Goal: Task Accomplishment & Management: Complete application form

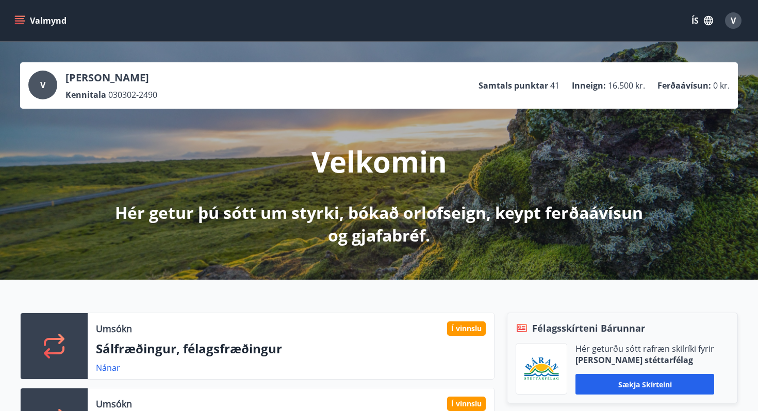
click at [19, 23] on icon "menu" at bounding box center [19, 23] width 9 height 1
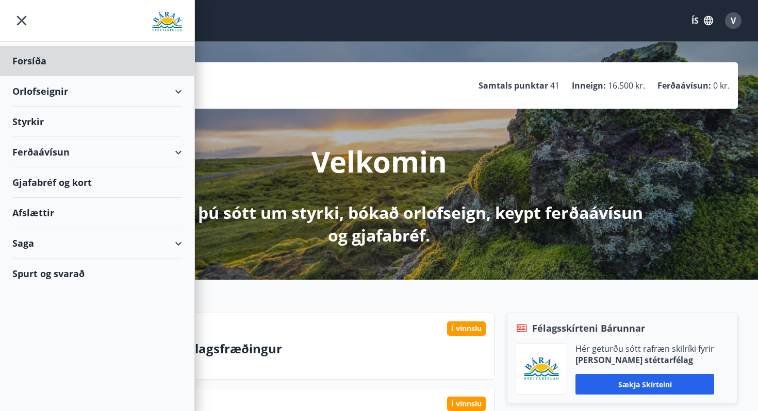
click at [32, 124] on div "Styrkir" at bounding box center [97, 122] width 170 height 30
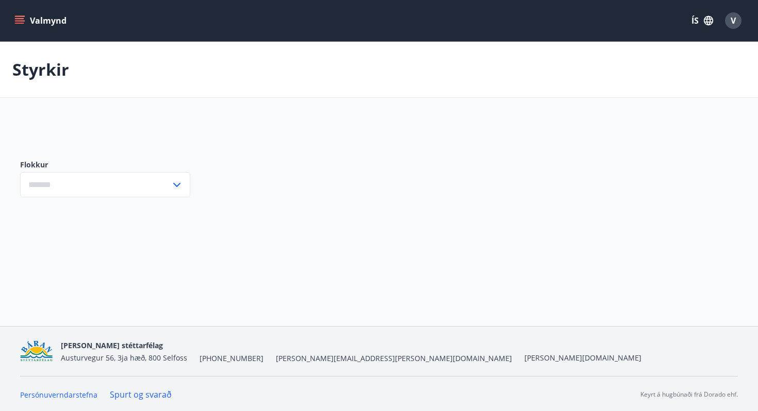
type input "***"
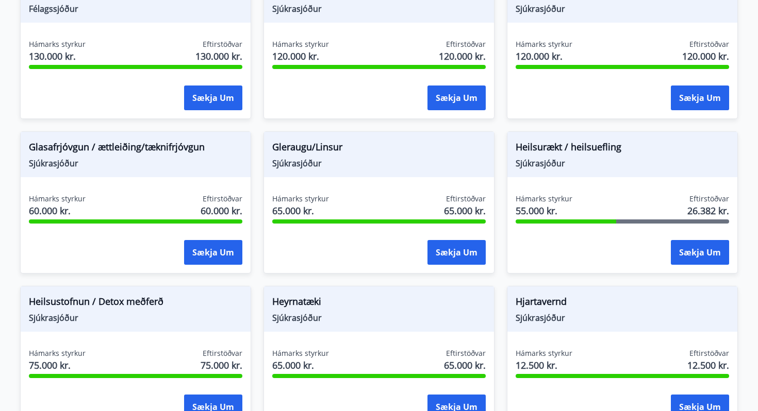
scroll to position [381, 0]
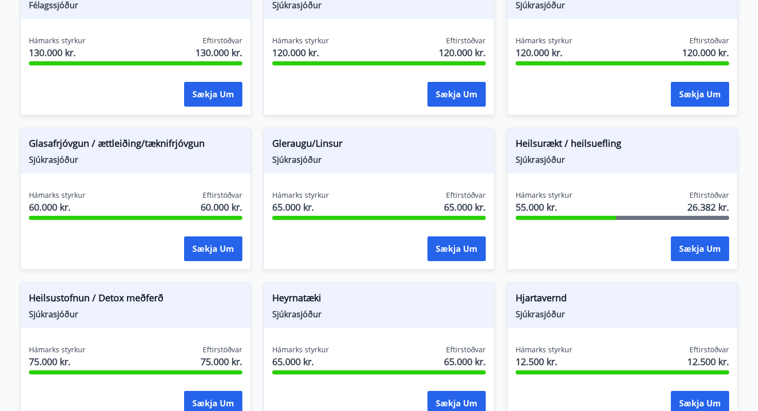
click at [580, 142] on span "Heilsurækt / heilsuefling" at bounding box center [622, 146] width 213 height 18
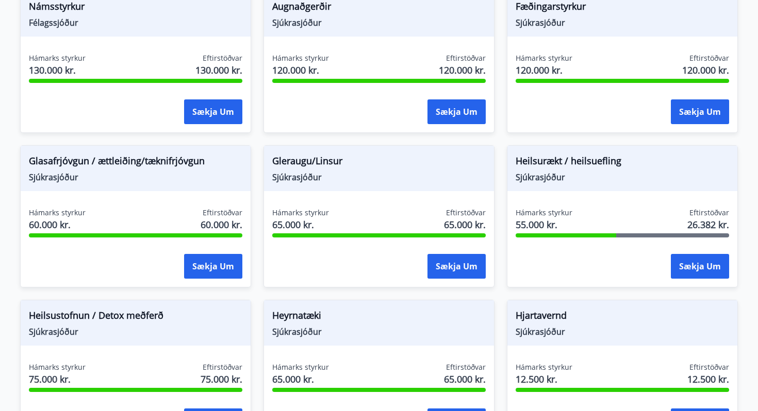
scroll to position [356, 0]
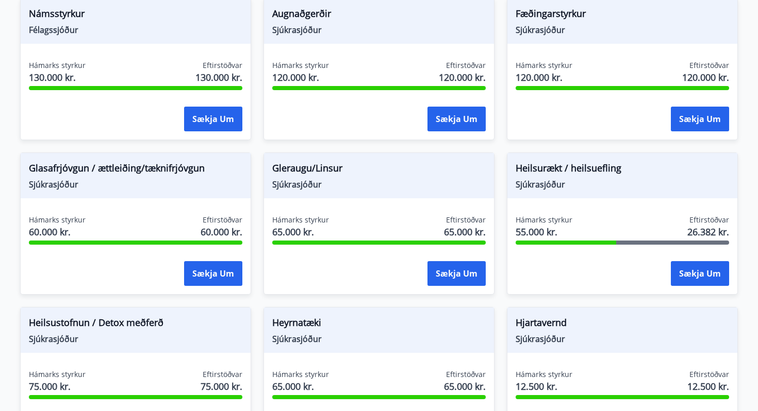
click at [553, 196] on div "Heilsurækt / heilsuefling Sjúkrasjóður" at bounding box center [622, 175] width 230 height 45
click at [547, 225] on span "55.000 kr." at bounding box center [544, 231] width 57 height 13
click at [535, 171] on span "Heilsurækt / heilsuefling" at bounding box center [622, 170] width 213 height 18
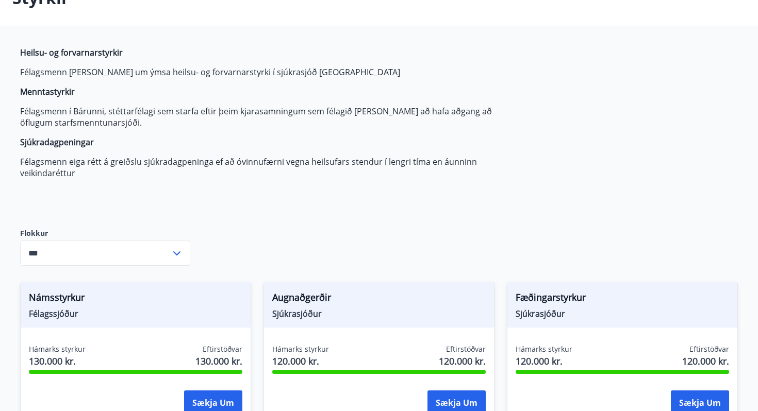
scroll to position [0, 0]
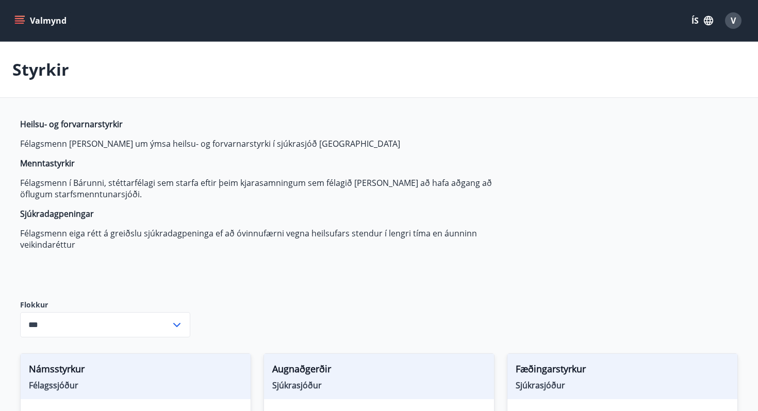
click at [23, 15] on icon "menu" at bounding box center [19, 20] width 10 height 10
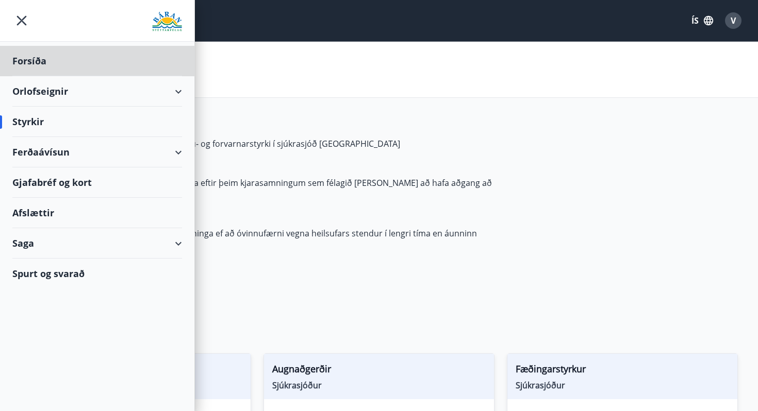
click at [37, 123] on div "Styrkir" at bounding box center [97, 122] width 170 height 30
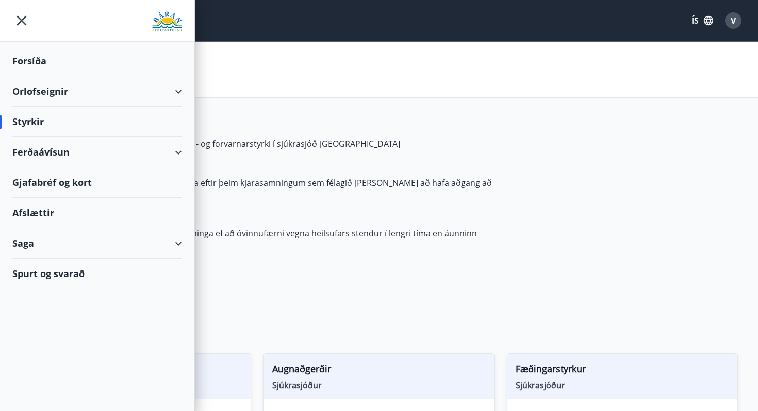
click at [29, 212] on div "Afslættir" at bounding box center [97, 213] width 170 height 30
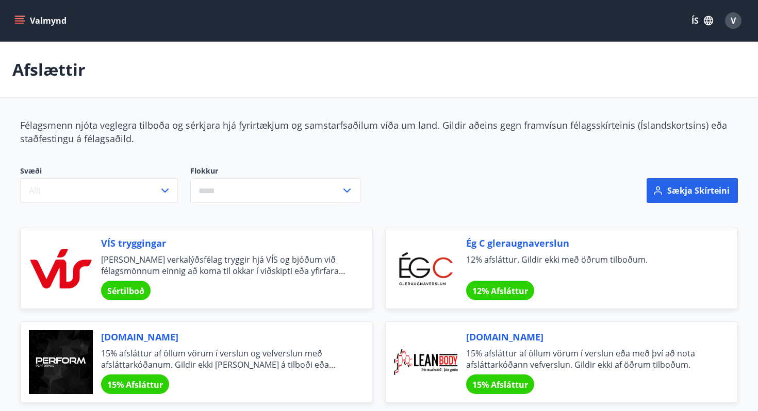
click at [15, 18] on icon "menu" at bounding box center [19, 18] width 9 height 1
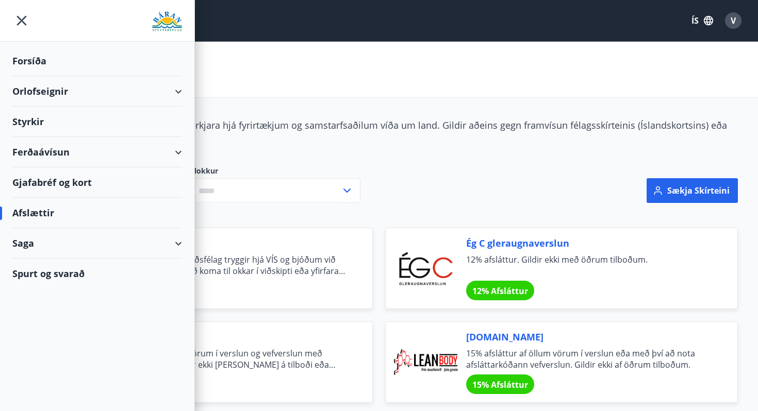
click at [26, 248] on div "Saga" at bounding box center [97, 243] width 170 height 30
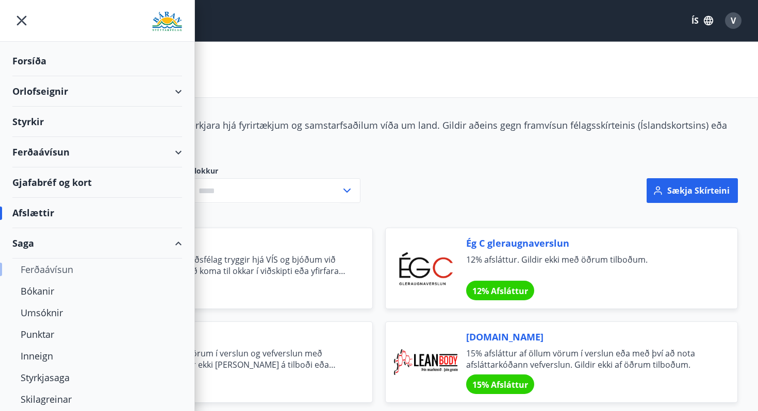
scroll to position [29, 0]
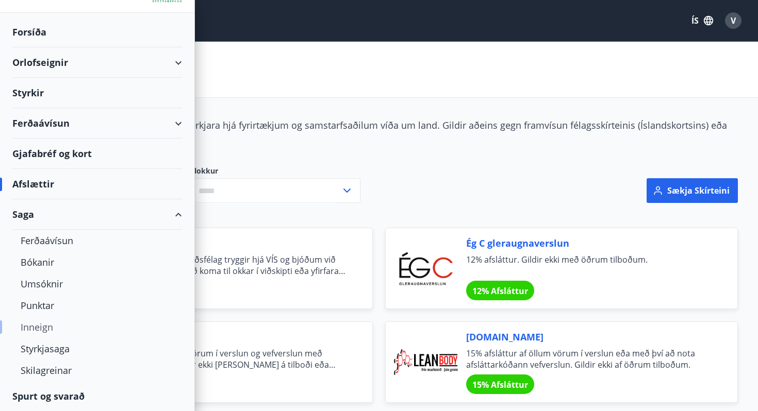
click at [37, 325] on div "Inneign" at bounding box center [97, 328] width 153 height 22
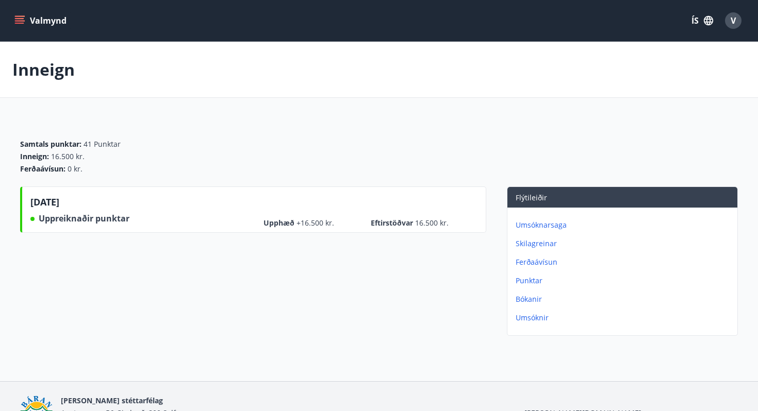
click at [21, 24] on icon "menu" at bounding box center [19, 20] width 10 height 10
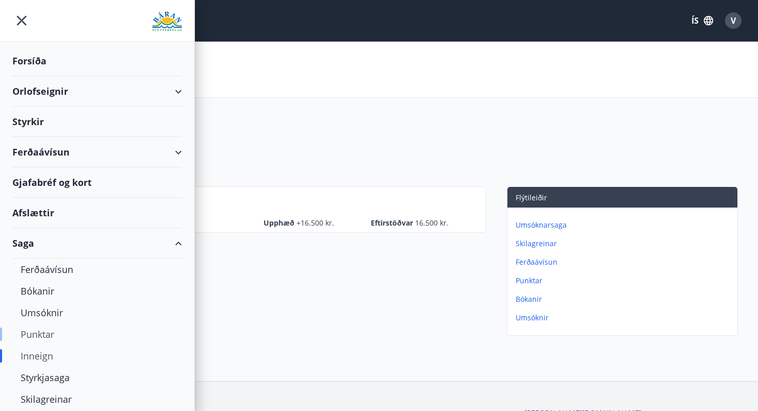
click at [36, 333] on div "Punktar" at bounding box center [97, 335] width 153 height 22
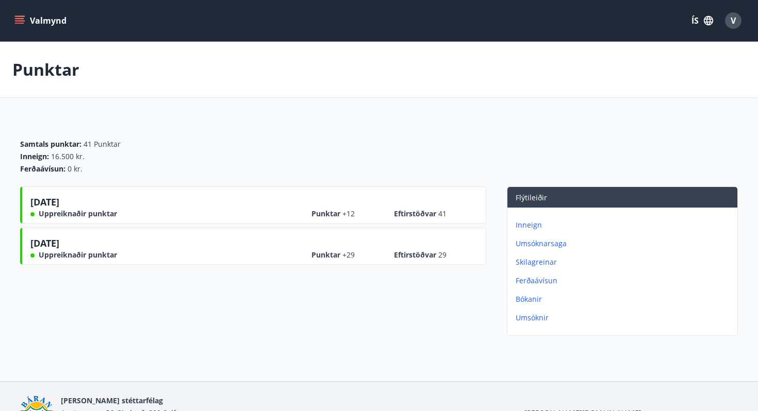
click at [23, 20] on icon "menu" at bounding box center [19, 20] width 10 height 10
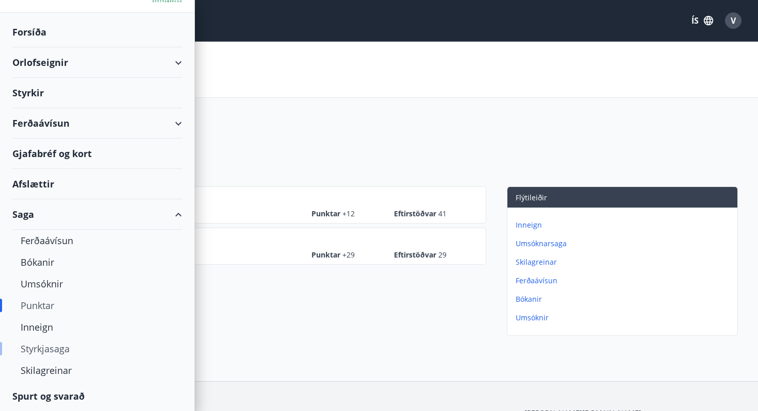
scroll to position [57, 0]
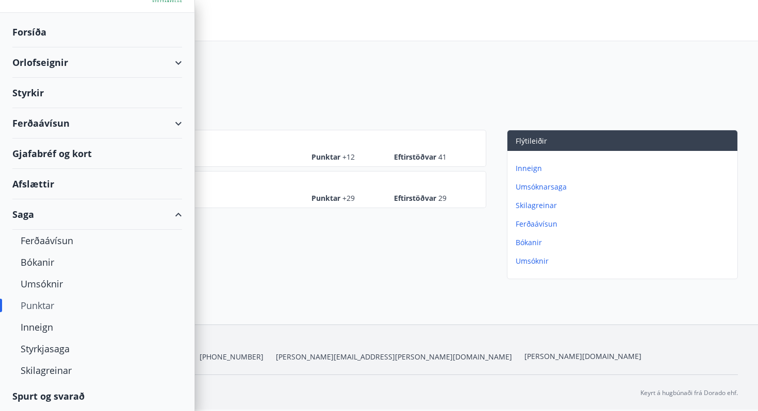
click at [46, 393] on div "Spurt og svarað" at bounding box center [97, 397] width 170 height 30
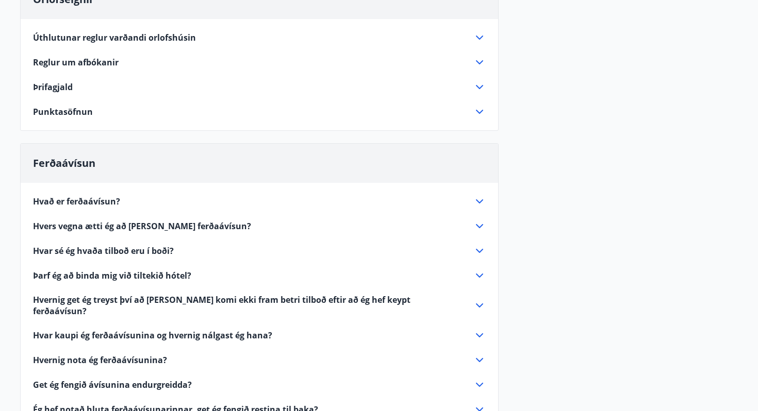
scroll to position [143, 0]
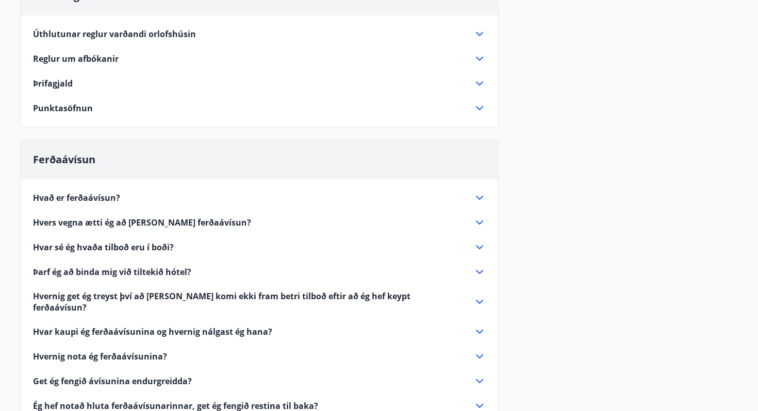
click at [479, 109] on icon at bounding box center [479, 108] width 7 height 4
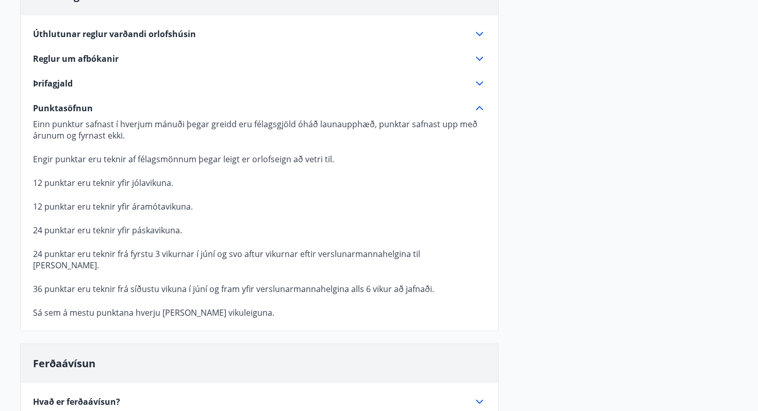
click at [479, 109] on icon at bounding box center [479, 108] width 12 height 12
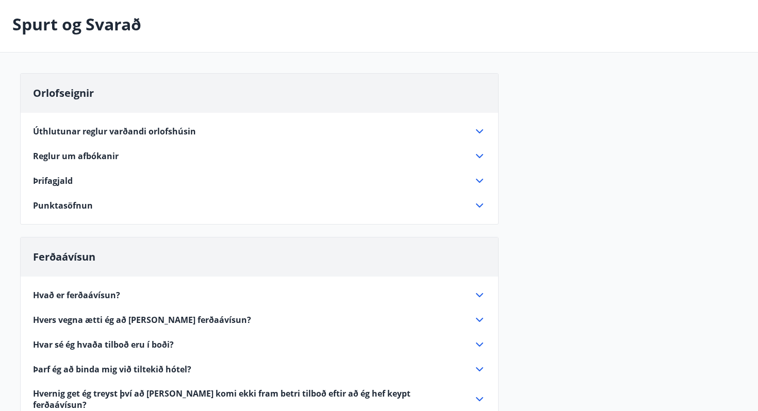
scroll to position [0, 0]
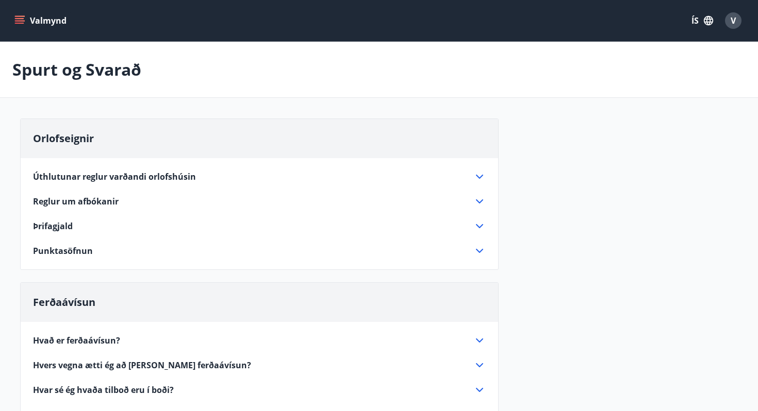
click at [25, 28] on button "Valmynd" at bounding box center [41, 20] width 58 height 19
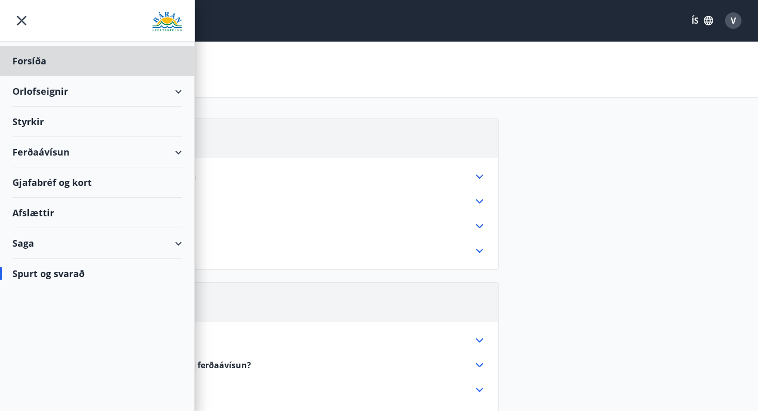
click at [22, 121] on div "Styrkir" at bounding box center [97, 122] width 170 height 30
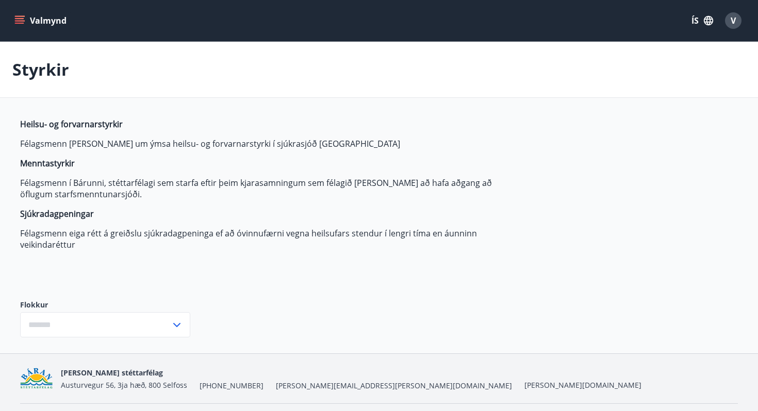
type input "***"
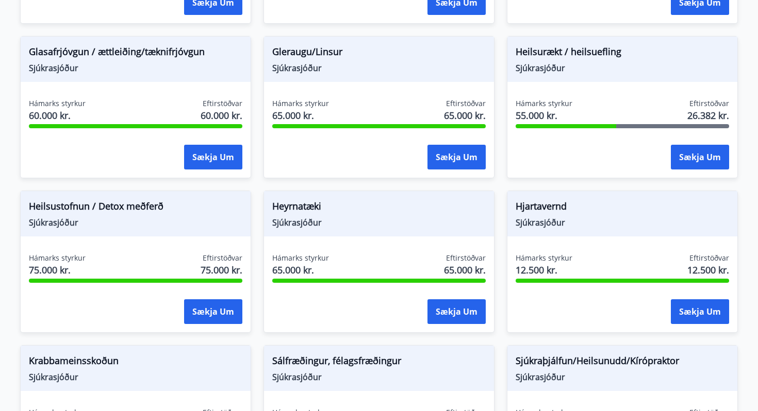
scroll to position [452, 0]
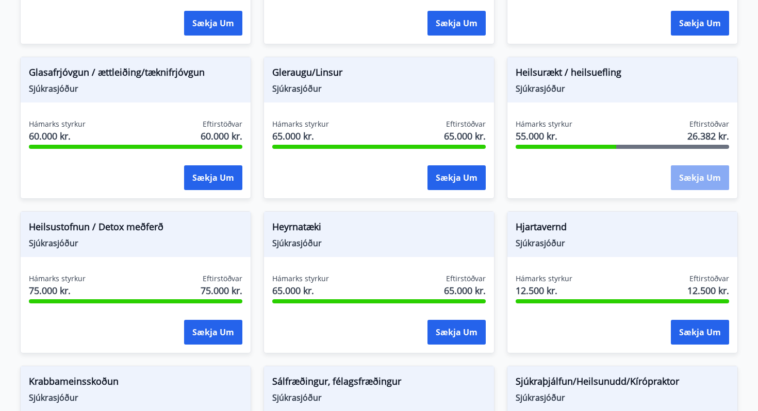
click at [708, 181] on button "Sækja um" at bounding box center [700, 178] width 58 height 25
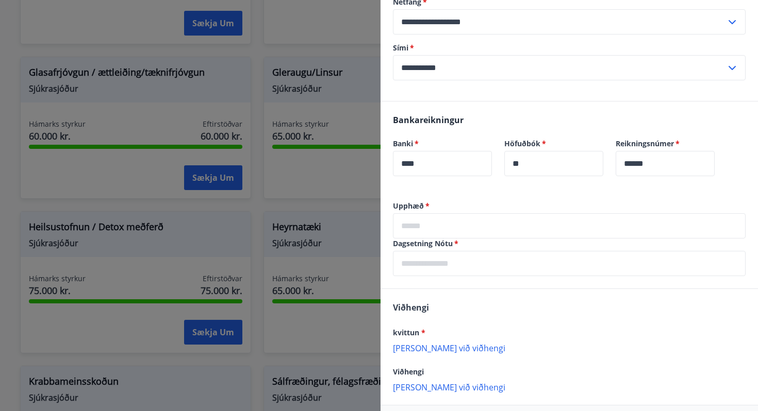
scroll to position [175, 0]
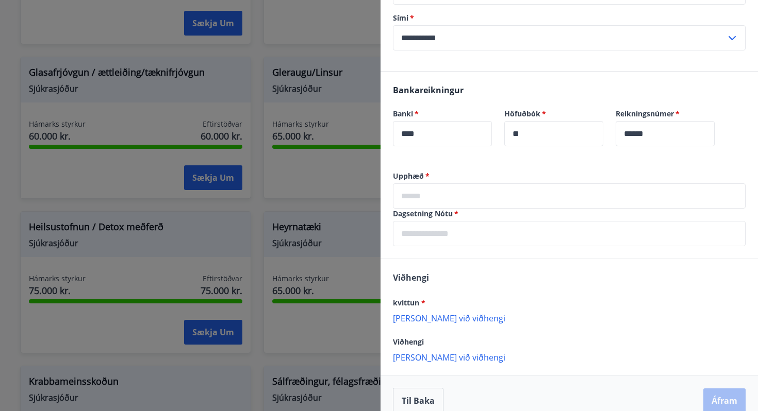
click at [460, 195] on input "text" at bounding box center [569, 196] width 353 height 25
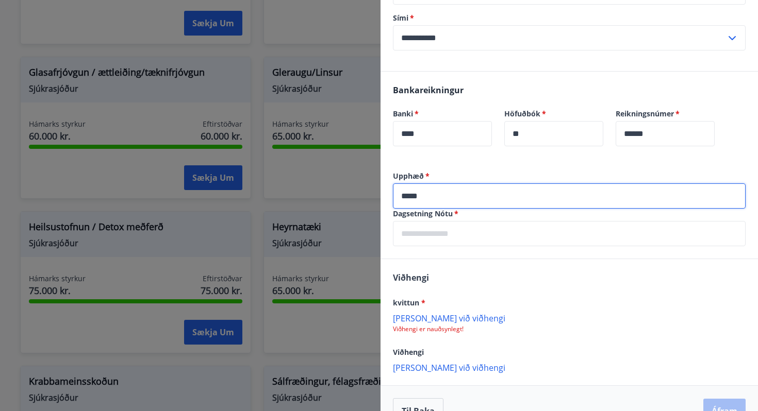
type input "*****"
click at [444, 233] on input "text" at bounding box center [569, 233] width 353 height 25
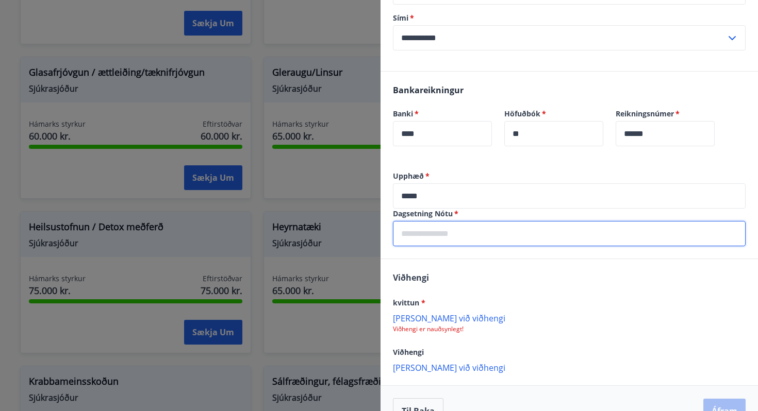
type input "**********"
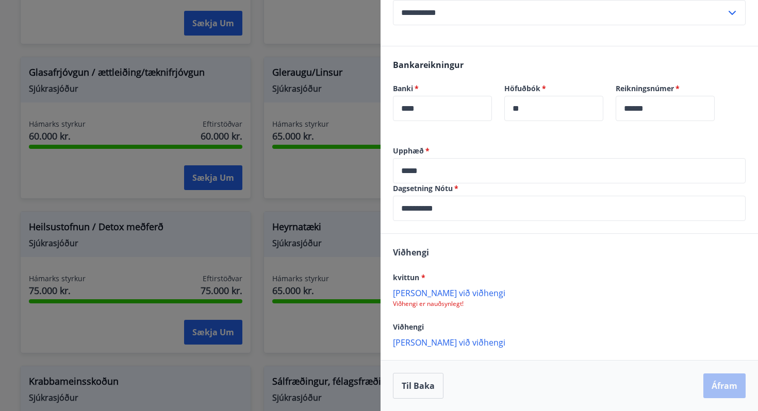
click at [448, 296] on p "[PERSON_NAME] við viðhengi" at bounding box center [569, 293] width 353 height 10
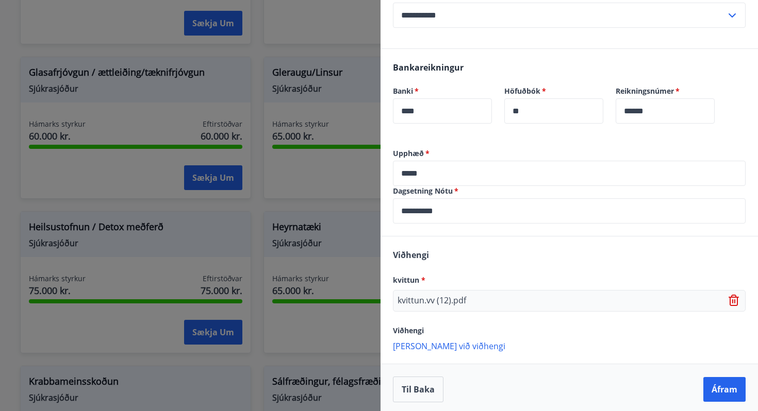
scroll to position [201, 0]
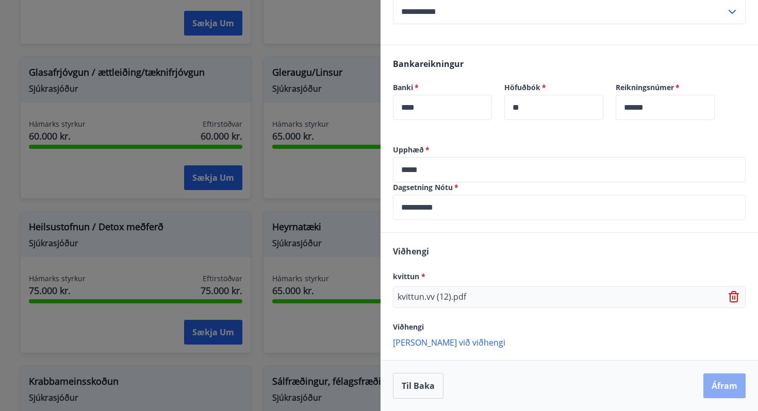
click at [724, 392] on button "Áfram" at bounding box center [724, 386] width 42 height 25
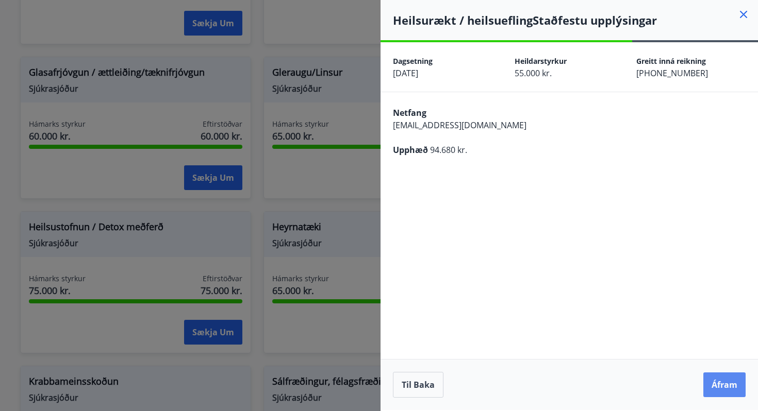
click at [726, 391] on button "Áfram" at bounding box center [724, 385] width 42 height 25
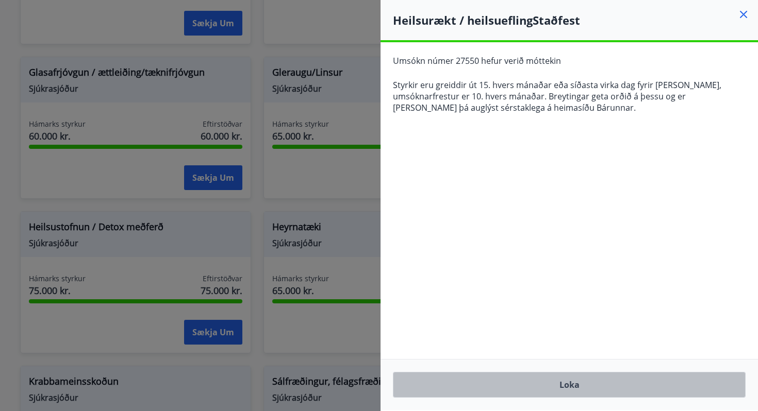
click at [568, 385] on button "Loka" at bounding box center [569, 385] width 353 height 26
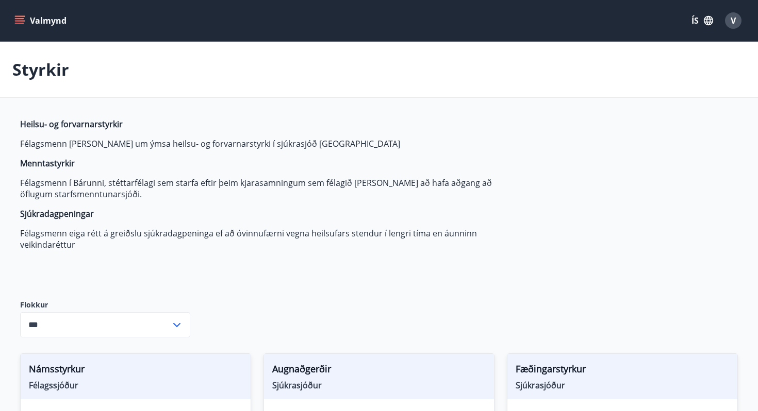
click at [21, 21] on icon "menu" at bounding box center [20, 20] width 11 height 1
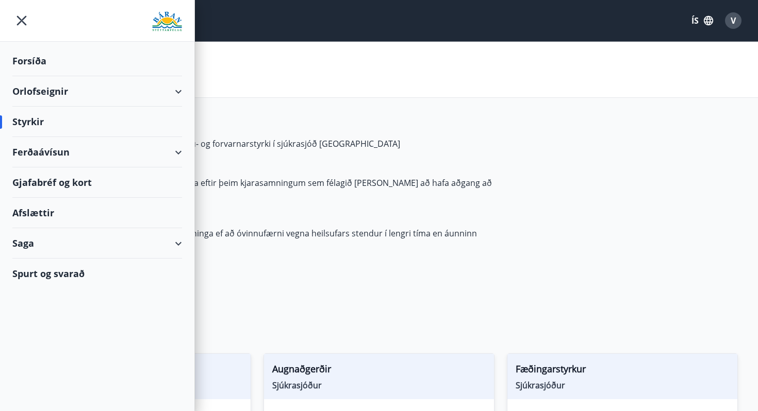
click at [26, 244] on div "Saga" at bounding box center [97, 243] width 170 height 30
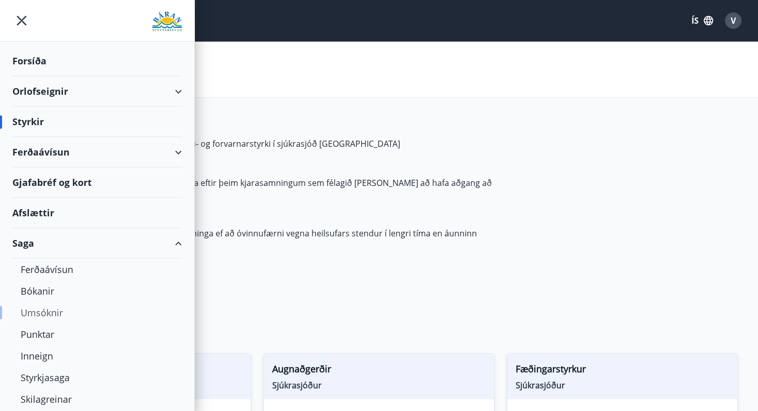
click at [38, 316] on div "Umsóknir" at bounding box center [97, 313] width 153 height 22
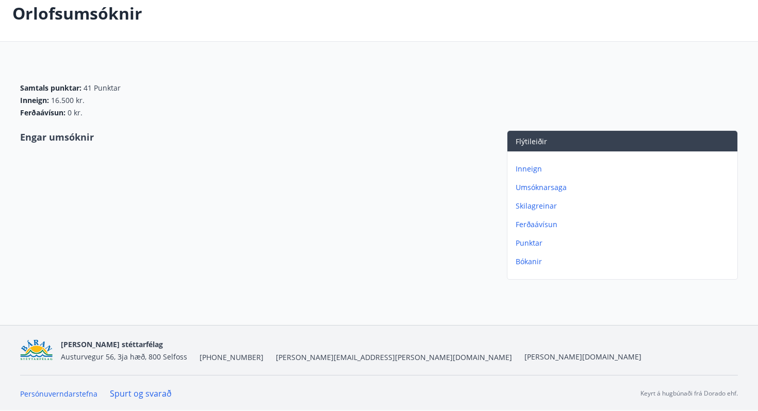
scroll to position [57, 0]
click at [528, 188] on p "Umsóknarsaga" at bounding box center [625, 187] width 218 height 10
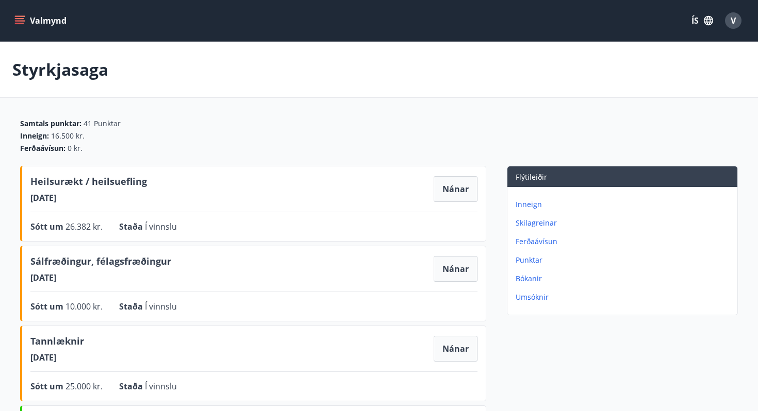
click at [525, 204] on p "Inneign" at bounding box center [625, 205] width 218 height 10
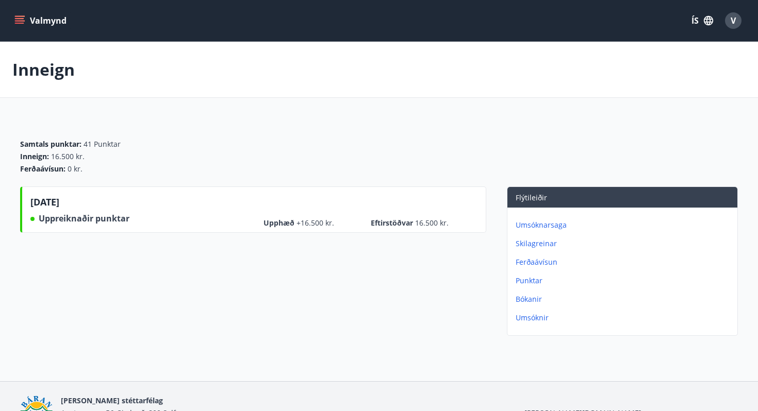
scroll to position [57, 0]
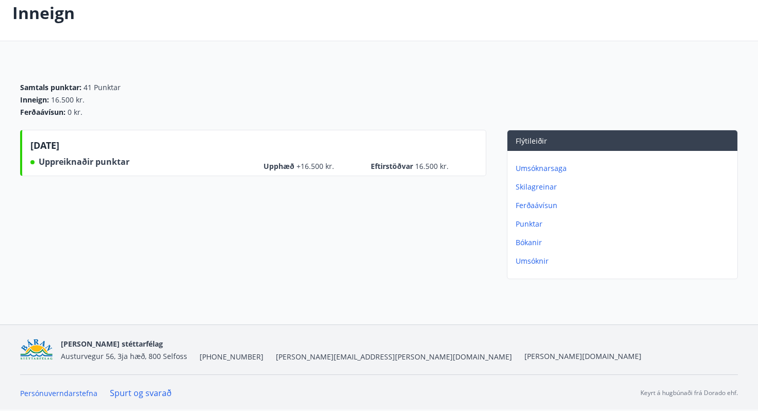
click at [276, 358] on span "[PERSON_NAME][EMAIL_ADDRESS][PERSON_NAME][DOMAIN_NAME]" at bounding box center [394, 357] width 236 height 10
